Goal: Task Accomplishment & Management: Use online tool/utility

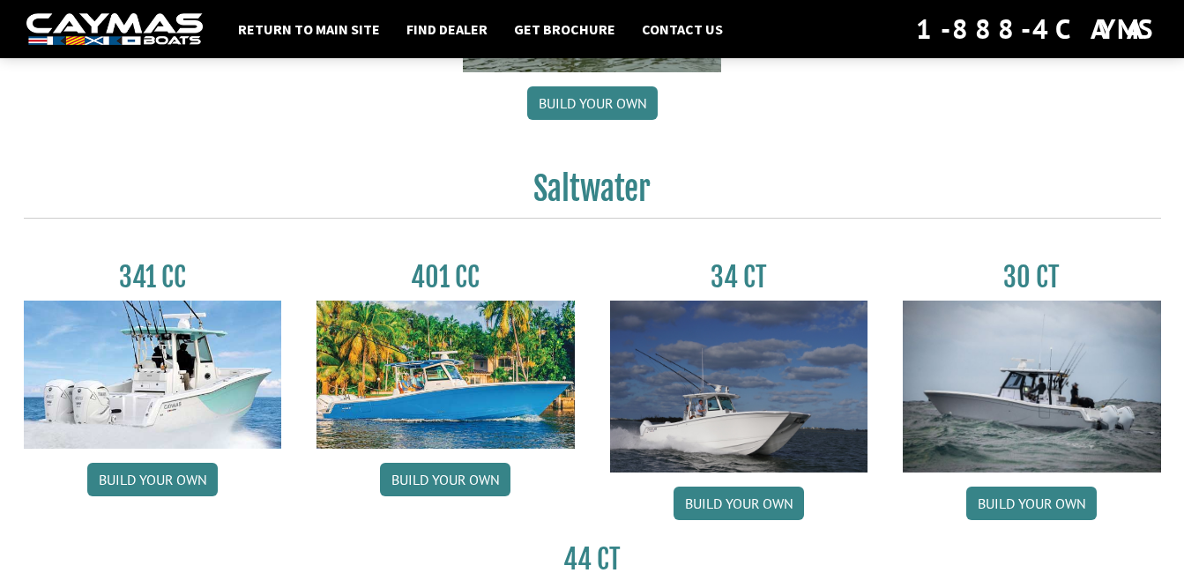
scroll to position [675, 0]
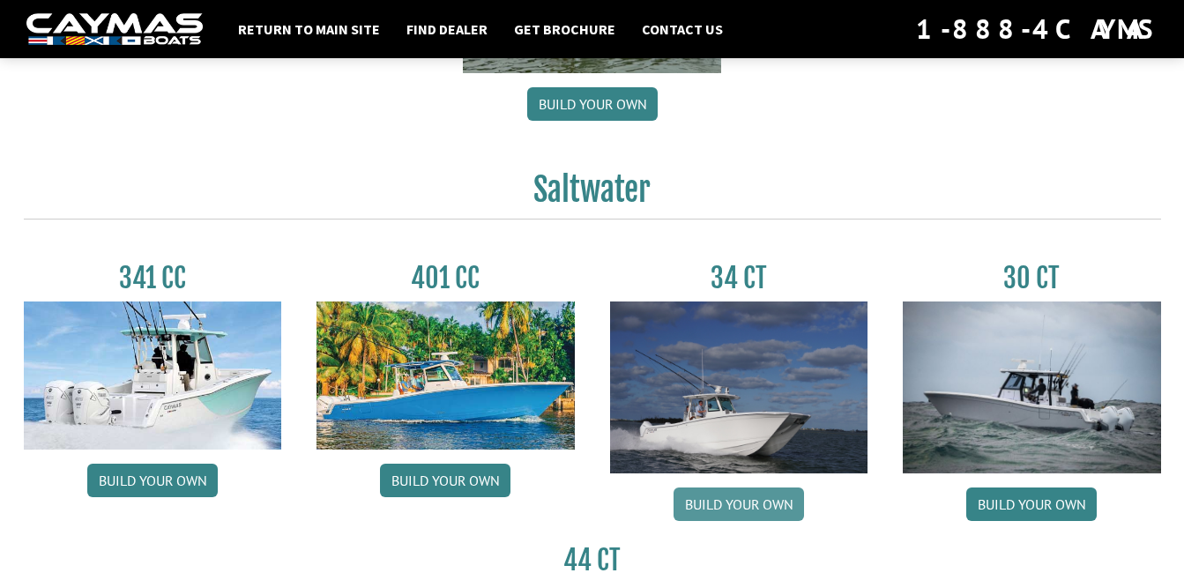
click at [734, 505] on link "Build your own" at bounding box center [739, 505] width 130 height 34
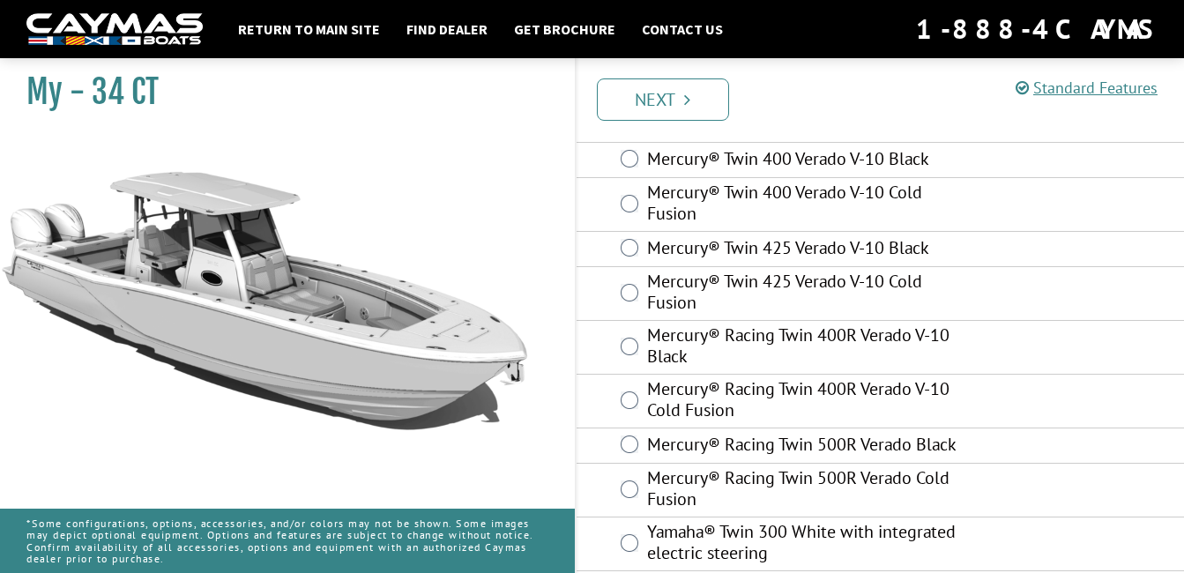
scroll to position [366, 0]
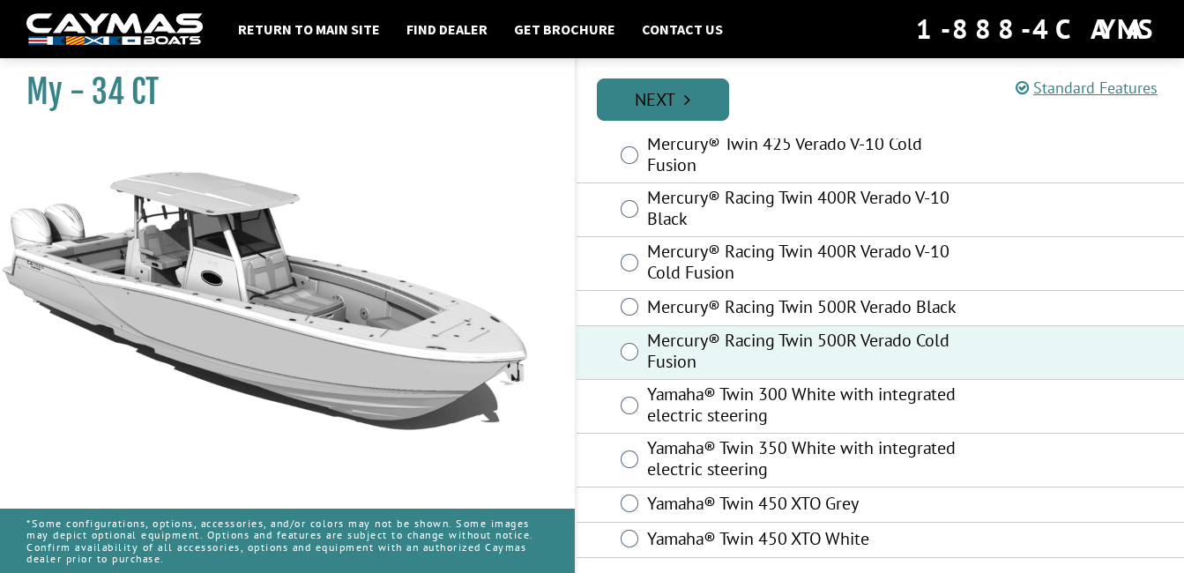
click at [668, 88] on link "Next" at bounding box center [663, 99] width 132 height 42
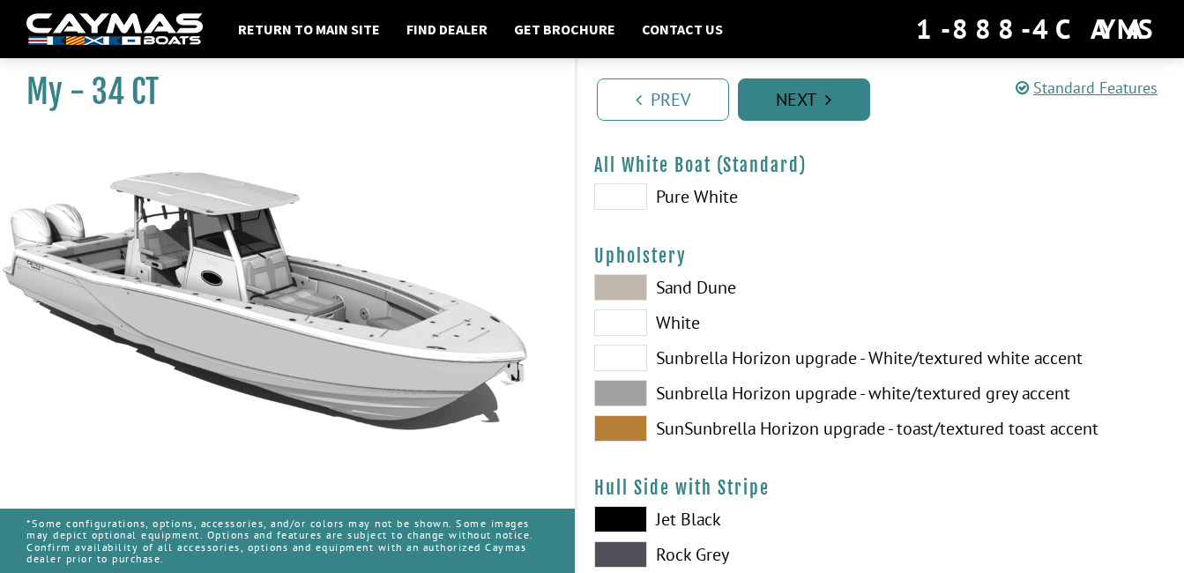
scroll to position [0, 0]
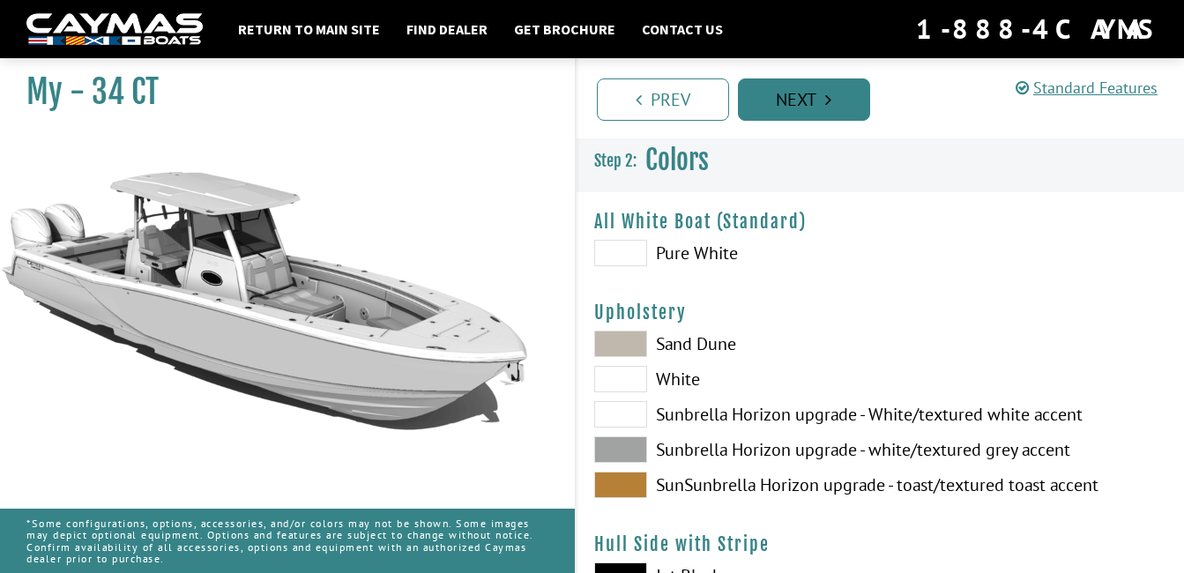
click at [668, 88] on link "Prev" at bounding box center [663, 99] width 132 height 42
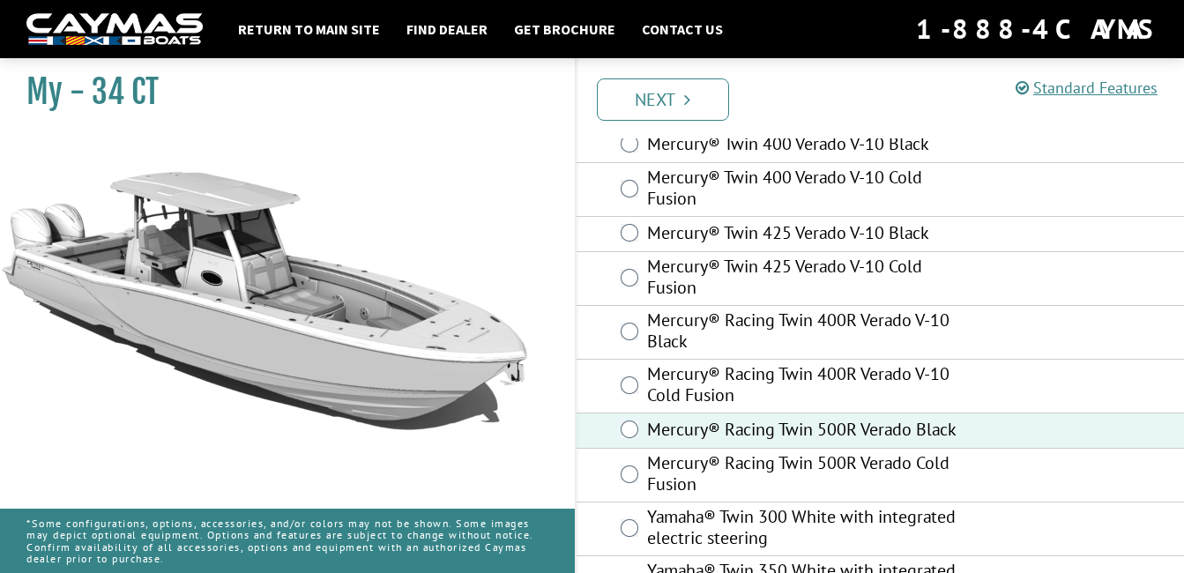
scroll to position [366, 0]
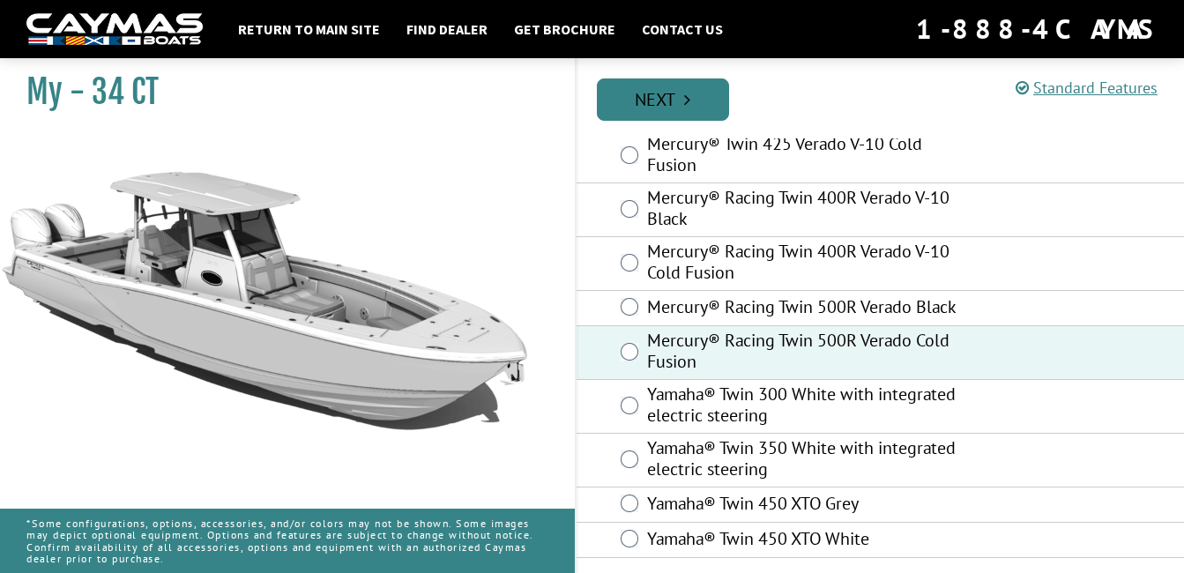
click at [656, 92] on link "Next" at bounding box center [663, 99] width 132 height 42
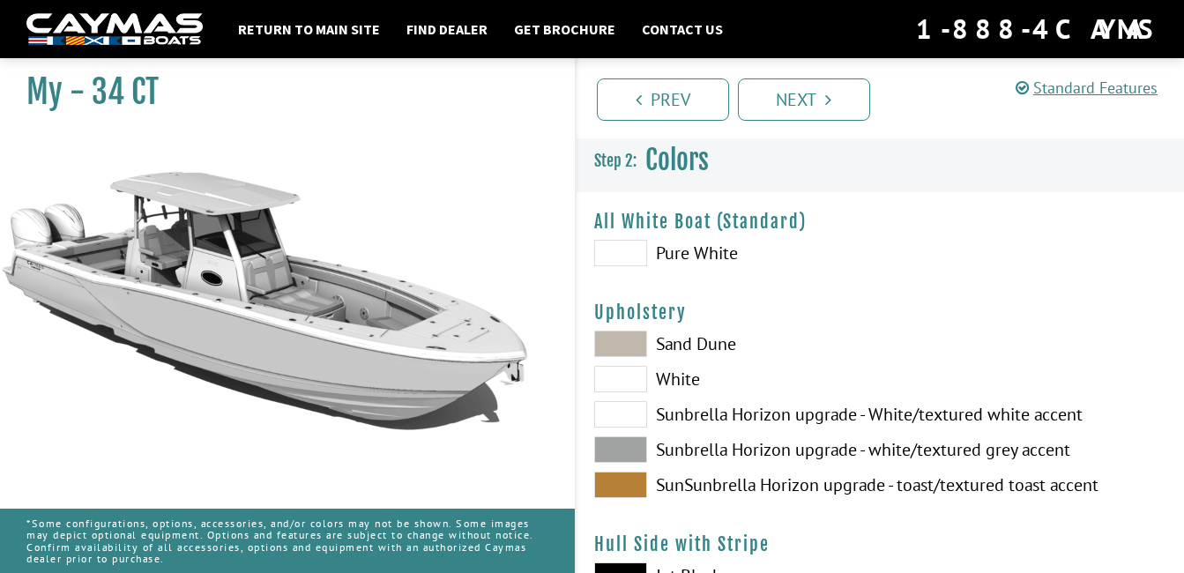
click at [675, 252] on label "Pure White" at bounding box center [728, 253] width 269 height 26
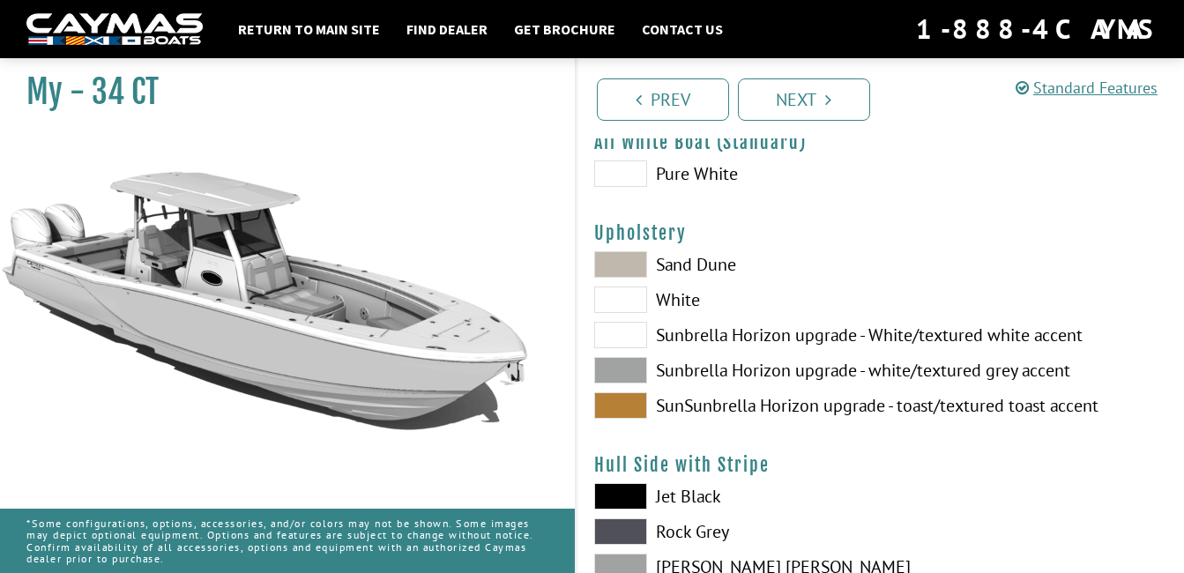
scroll to position [78, 0]
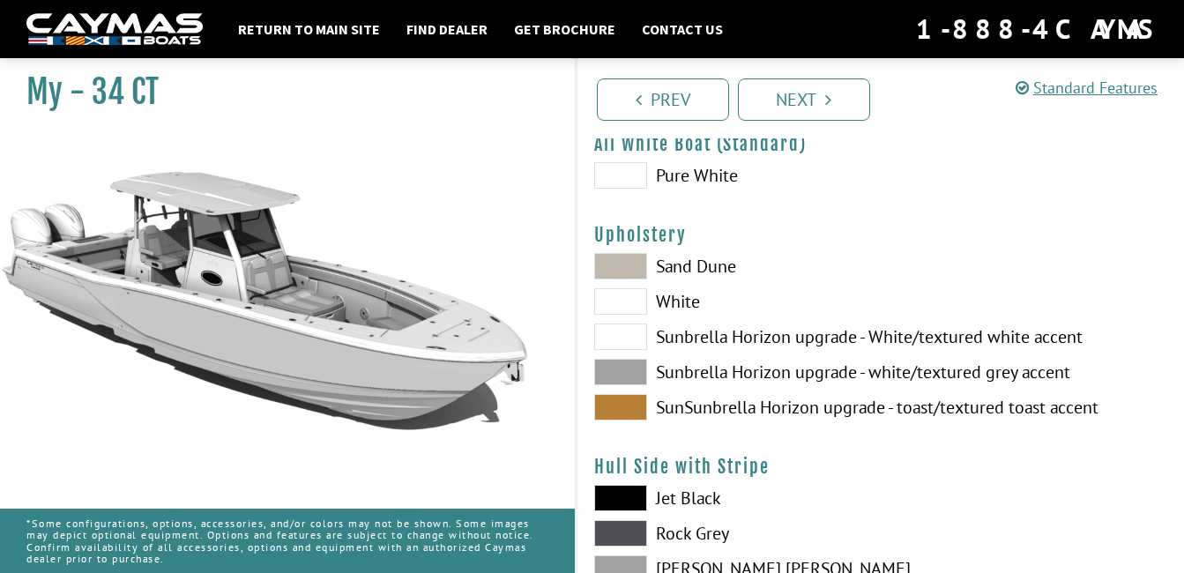
click at [742, 409] on label "SunSunbrella Horizon upgrade - toast/textured toast accent" at bounding box center [728, 407] width 269 height 26
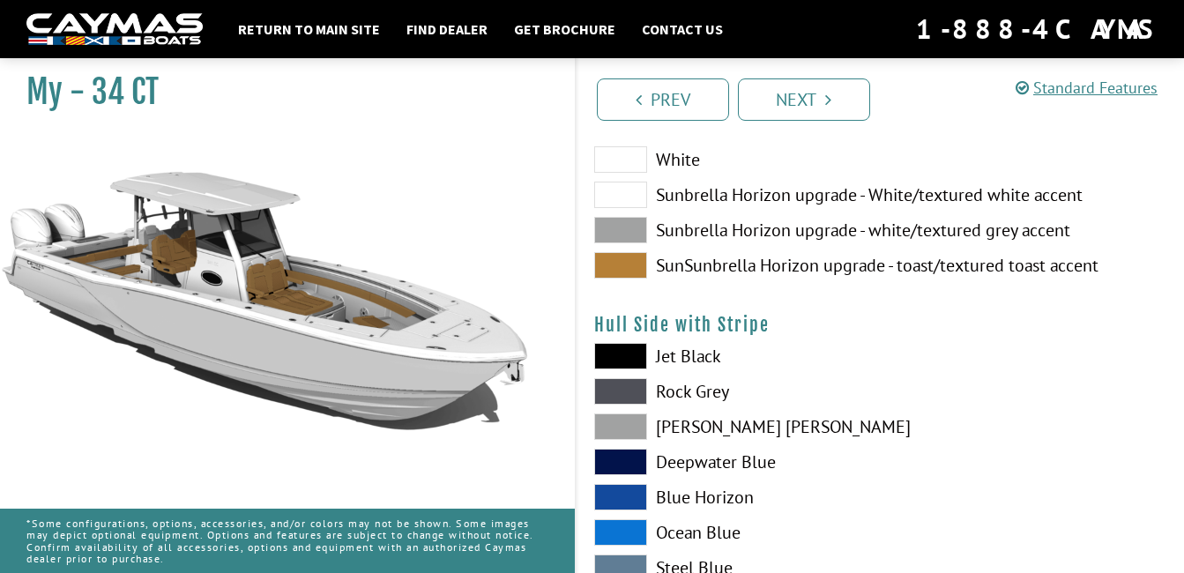
scroll to position [220, 0]
click at [675, 496] on label "Blue Horizon" at bounding box center [728, 496] width 269 height 26
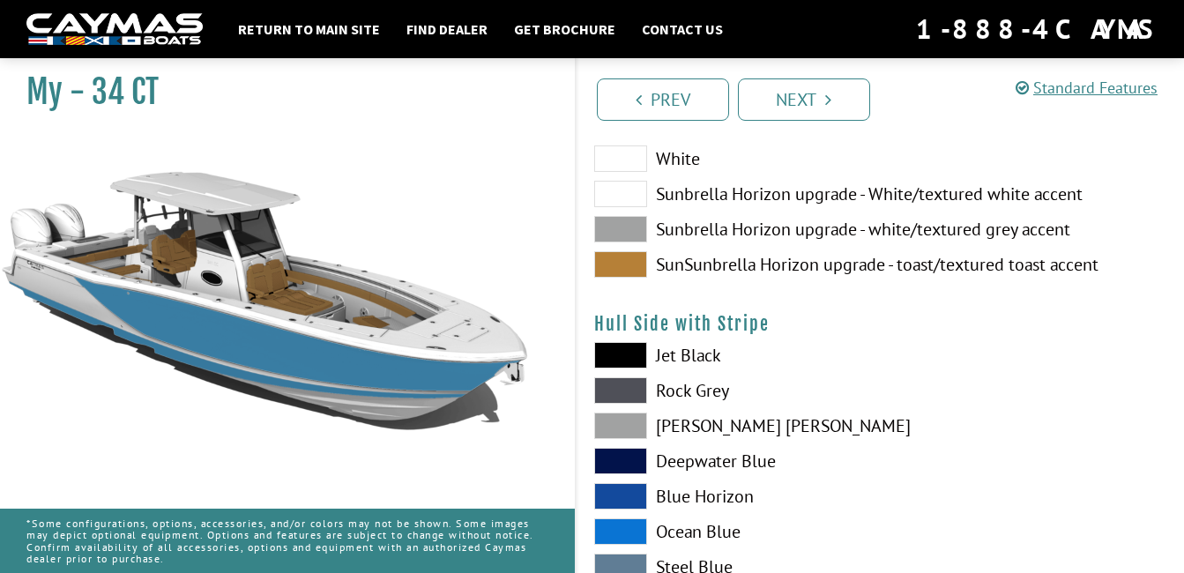
click at [674, 423] on label "[PERSON_NAME] [PERSON_NAME]" at bounding box center [728, 426] width 269 height 26
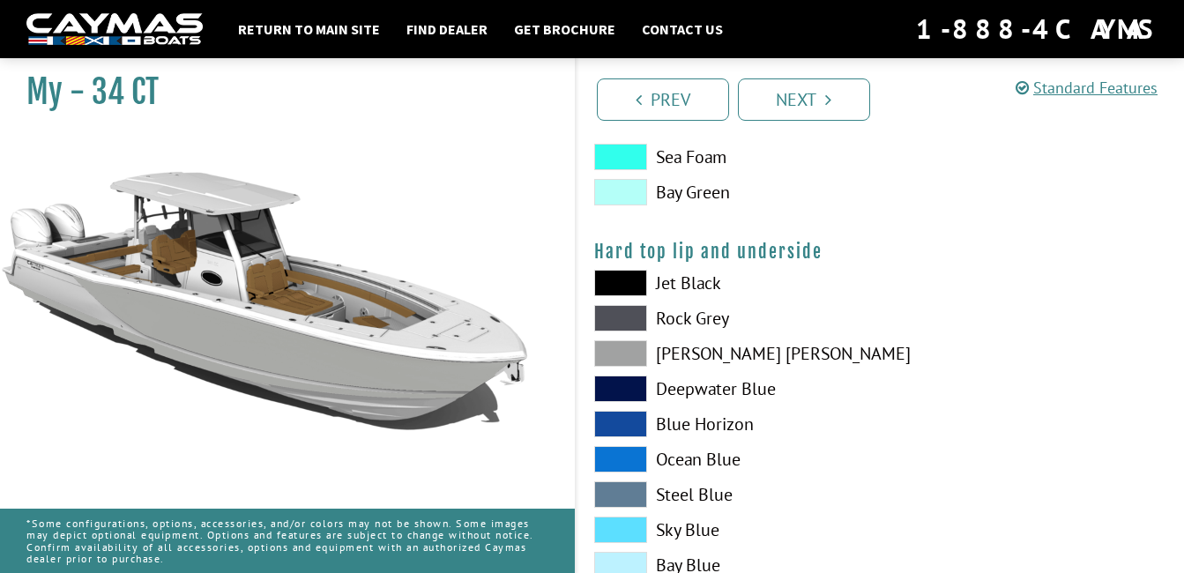
scroll to position [1624, 0]
click at [687, 350] on label "[PERSON_NAME] [PERSON_NAME]" at bounding box center [728, 352] width 269 height 26
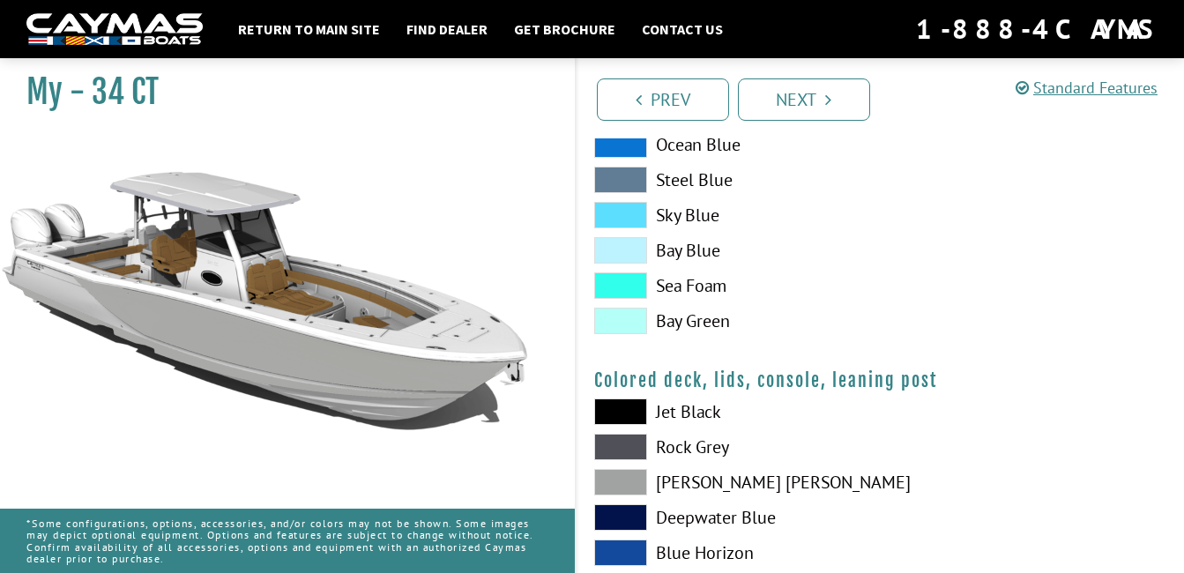
scroll to position [1939, 0]
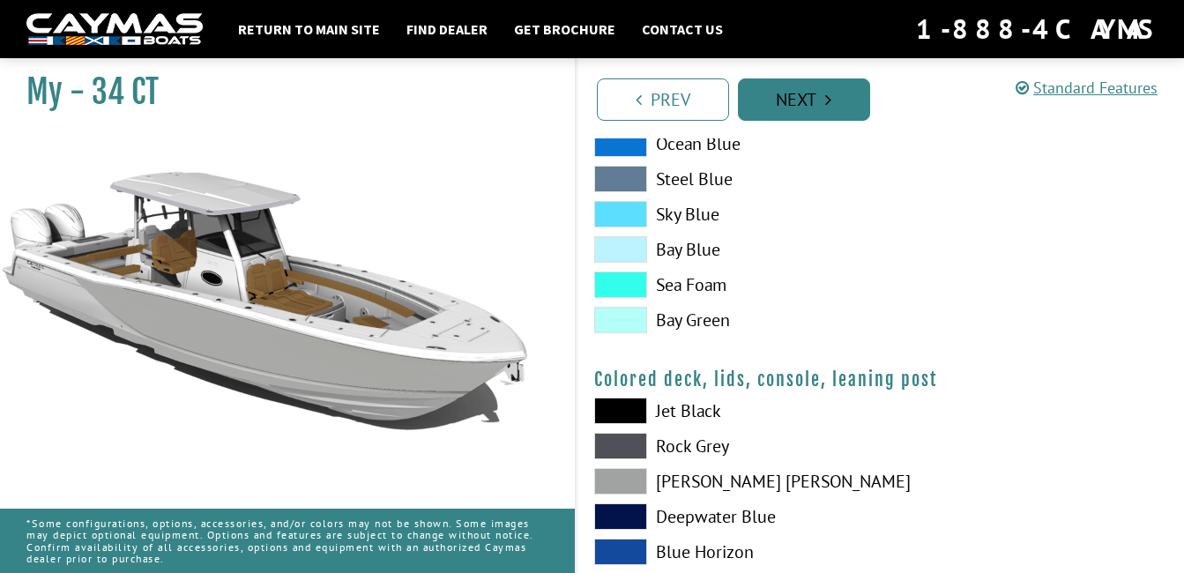
click at [829, 93] on icon "Pagination" at bounding box center [828, 100] width 6 height 18
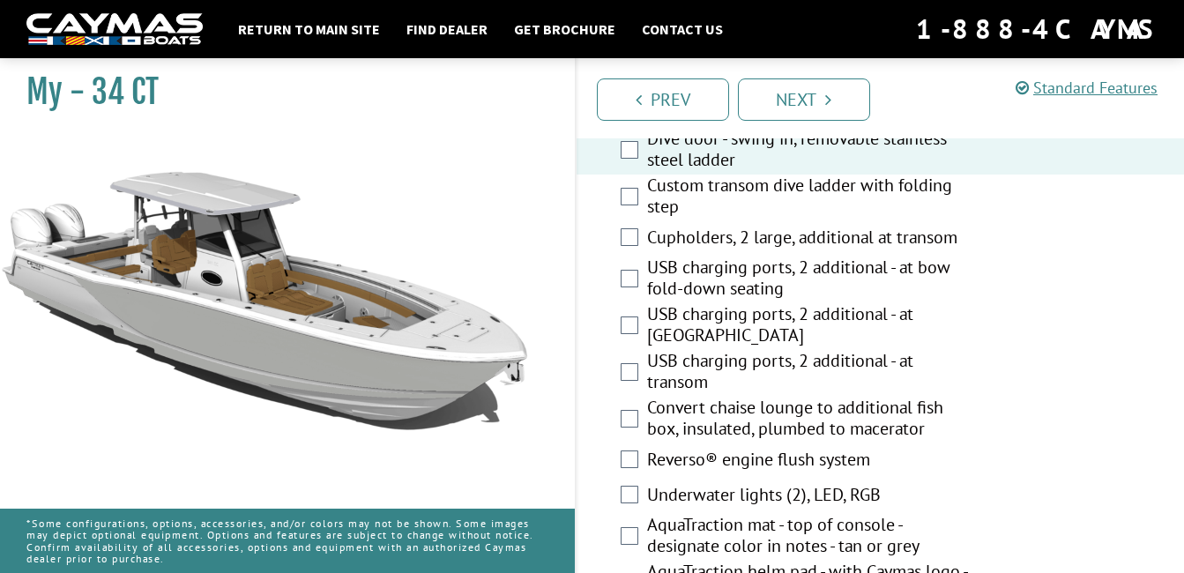
scroll to position [1081, 0]
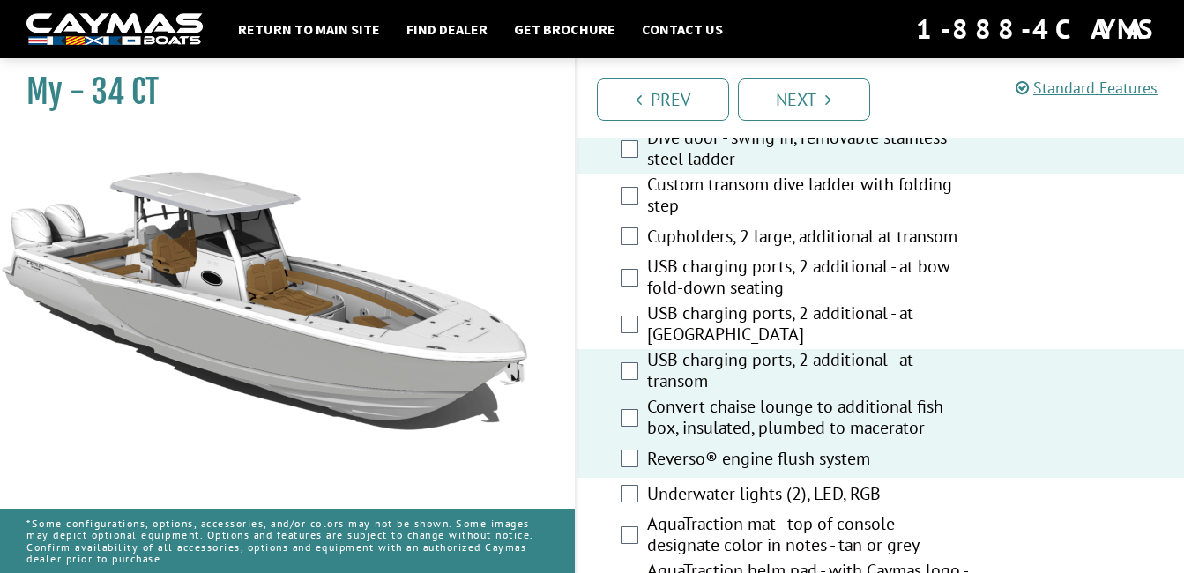
click at [632, 346] on div "USB charging ports, 2 additional - at [GEOGRAPHIC_DATA]" at bounding box center [881, 325] width 608 height 47
click at [620, 321] on div "USB charging ports, 2 additional - at [GEOGRAPHIC_DATA]" at bounding box center [881, 325] width 608 height 47
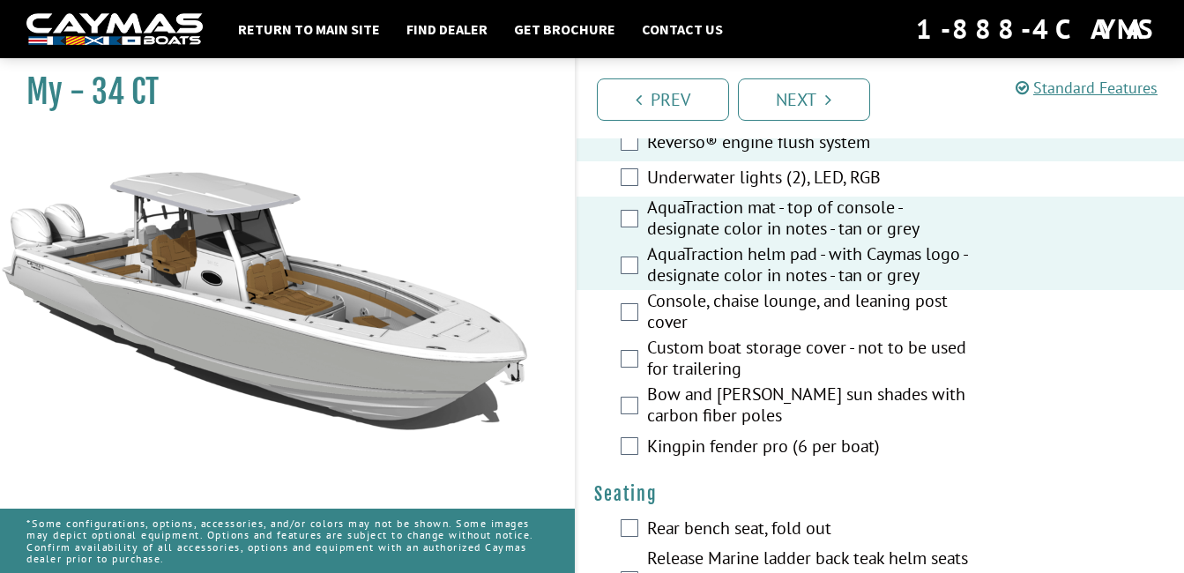
scroll to position [1402, 0]
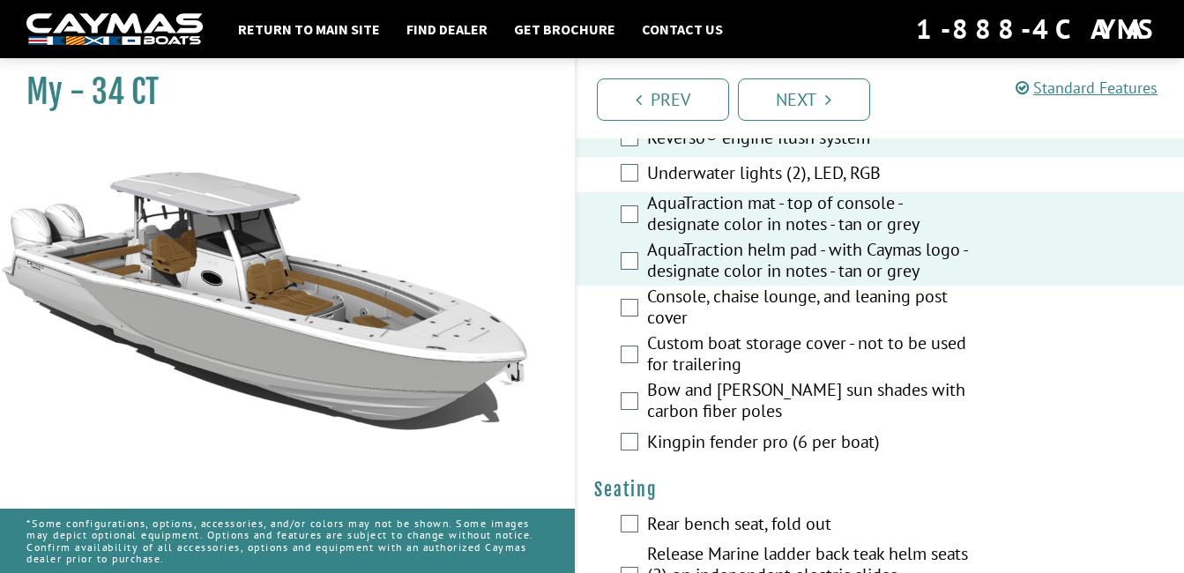
click at [647, 448] on label "Kingpin fender pro (6 per boat)" at bounding box center [808, 444] width 323 height 26
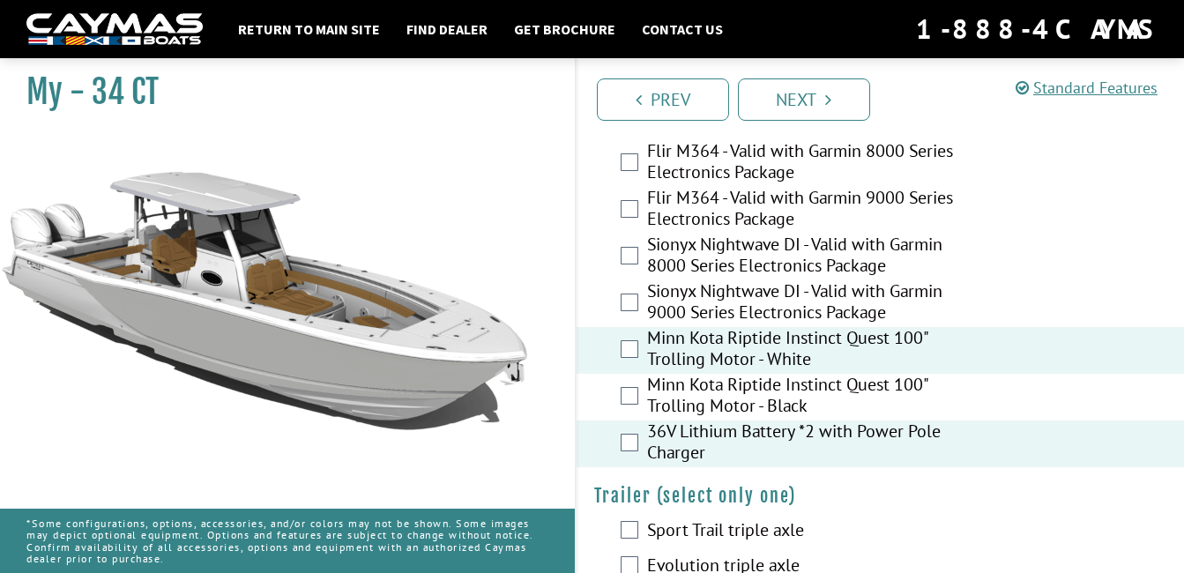
scroll to position [4035, 0]
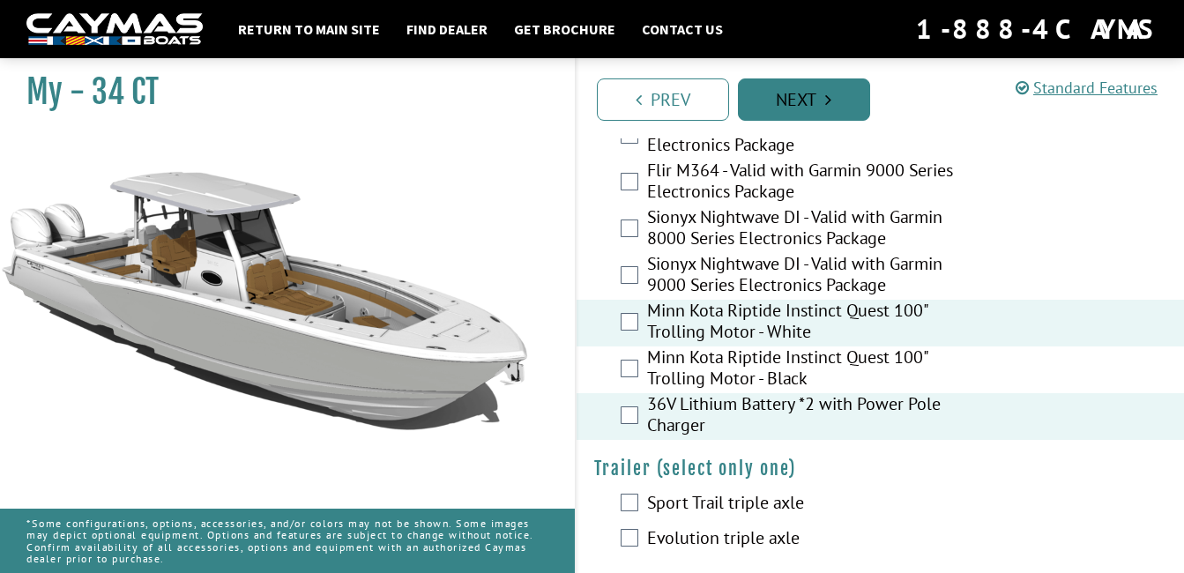
click at [794, 101] on link "Next" at bounding box center [804, 99] width 132 height 42
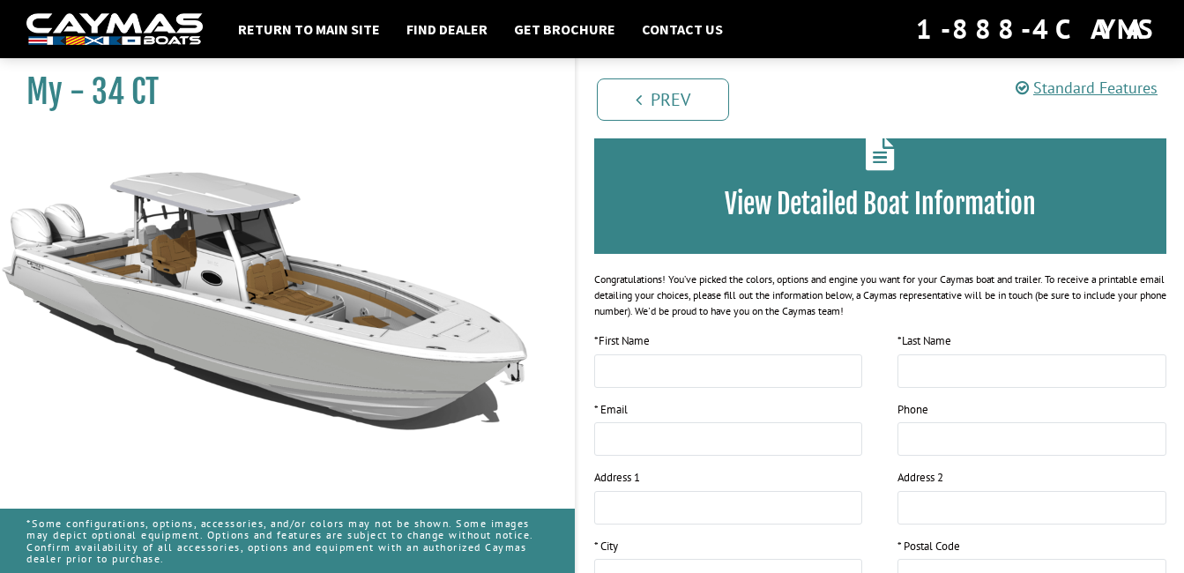
scroll to position [136, 0]
